Goal: Task Accomplishment & Management: Manage account settings

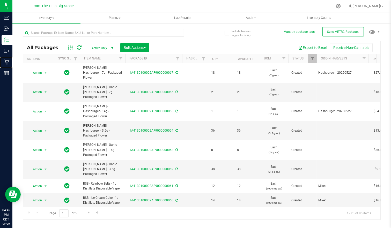
click at [4, 61] on icon at bounding box center [6, 62] width 5 height 5
click at [0, 0] on p "Retail" at bounding box center [0, 0] width 0 height 0
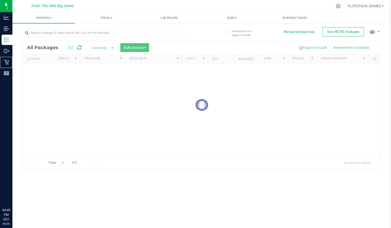
click at [0, 0] on p "Retail" at bounding box center [0, 0] width 0 height 0
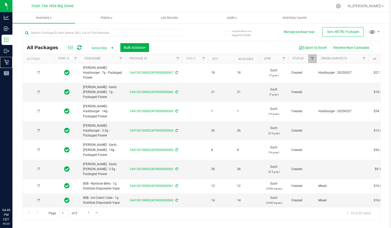
type input "[DATE]"
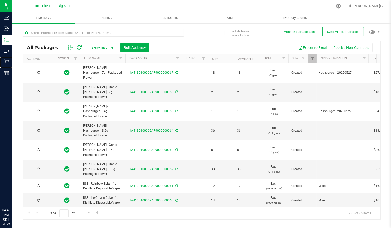
type input "[DATE]"
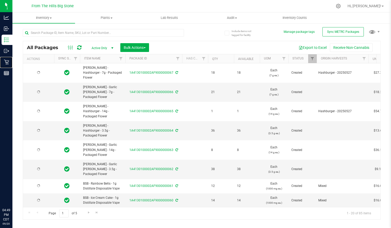
type input "[DATE]"
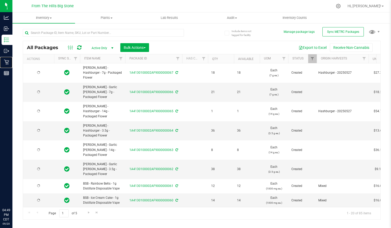
type input "[DATE]"
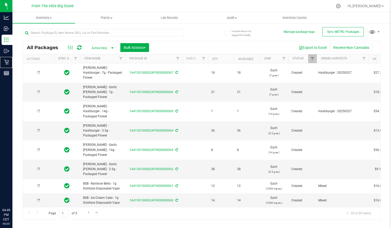
type input "[DATE]"
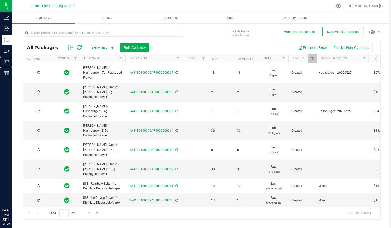
type input "[DATE]"
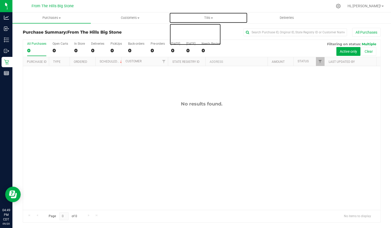
click at [209, 19] on span "Tills" at bounding box center [209, 18] width 78 height 5
click at [203, 30] on span "Manage tills" at bounding box center [186, 31] width 35 height 4
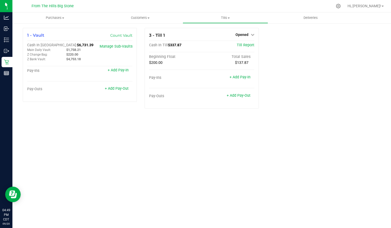
drag, startPoint x: 301, startPoint y: 73, endPoint x: 300, endPoint y: 70, distance: 3.7
click at [300, 73] on div "1 - Vault Count Vault Cash In Vault: $6,731.39 Main Daily Vault: $1,758.21 Z Ch…" at bounding box center [202, 70] width 366 height 85
